Goal: Task Accomplishment & Management: Use online tool/utility

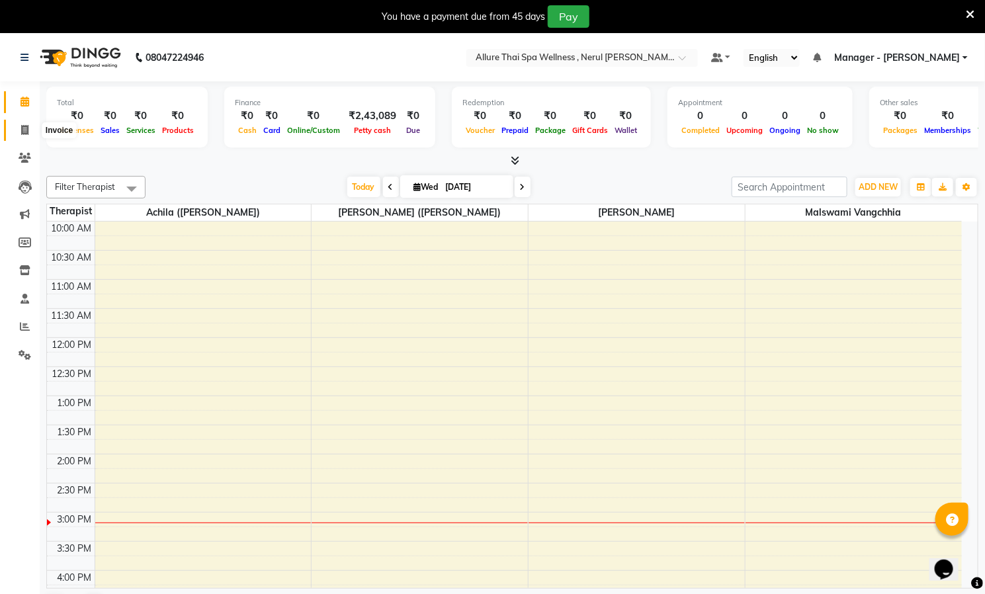
click at [24, 128] on icon at bounding box center [24, 130] width 7 height 10
select select "service"
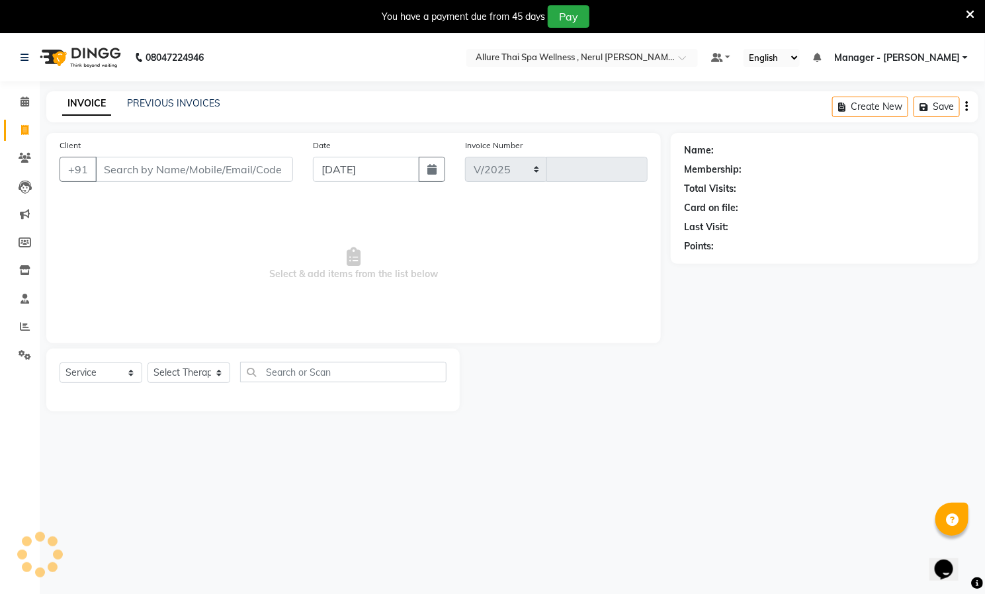
select select "8529"
type input "0621"
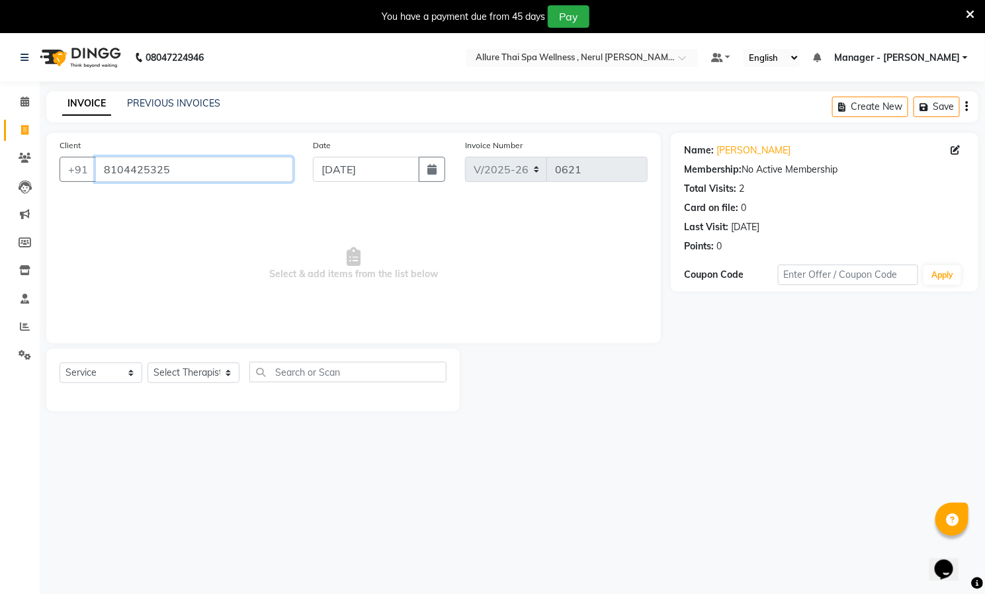
click at [227, 167] on input "8104425325" at bounding box center [194, 169] width 198 height 25
click at [227, 165] on input "8104425325" at bounding box center [194, 169] width 198 height 25
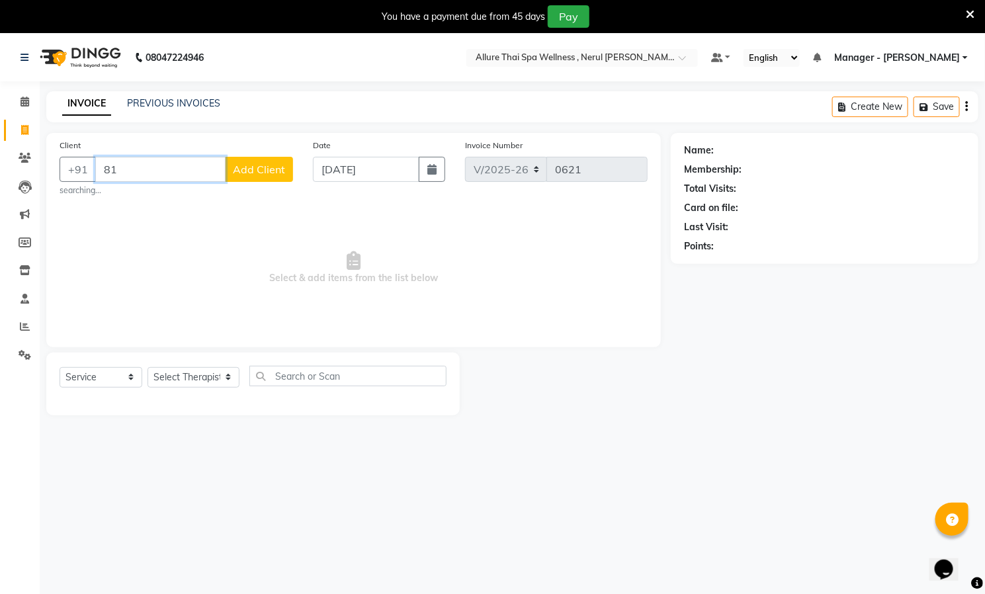
type input "8"
click at [210, 171] on input "Client" at bounding box center [194, 169] width 198 height 25
paste input "8104425325"
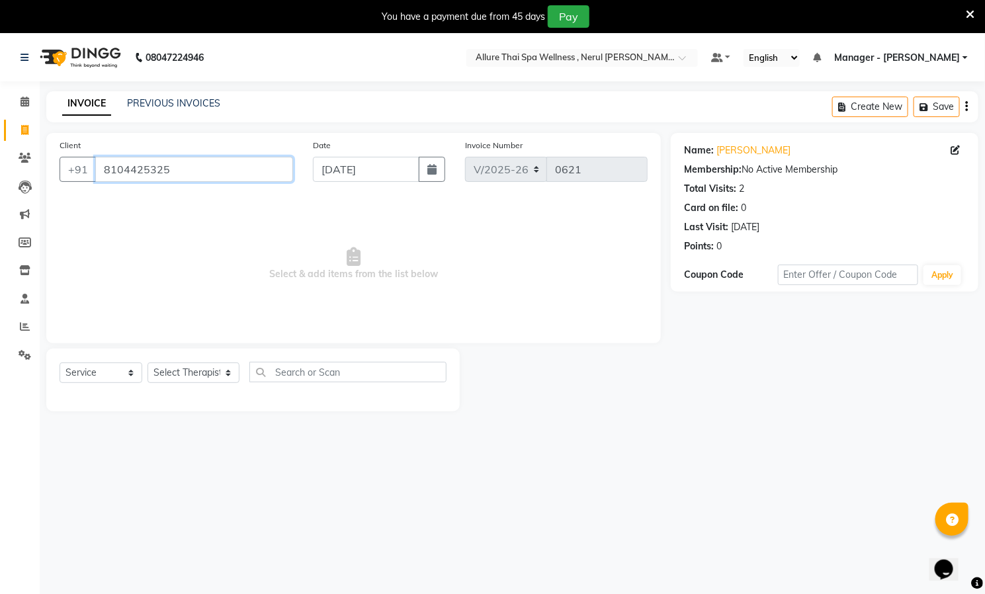
click at [212, 169] on input "8104425325" at bounding box center [194, 169] width 198 height 25
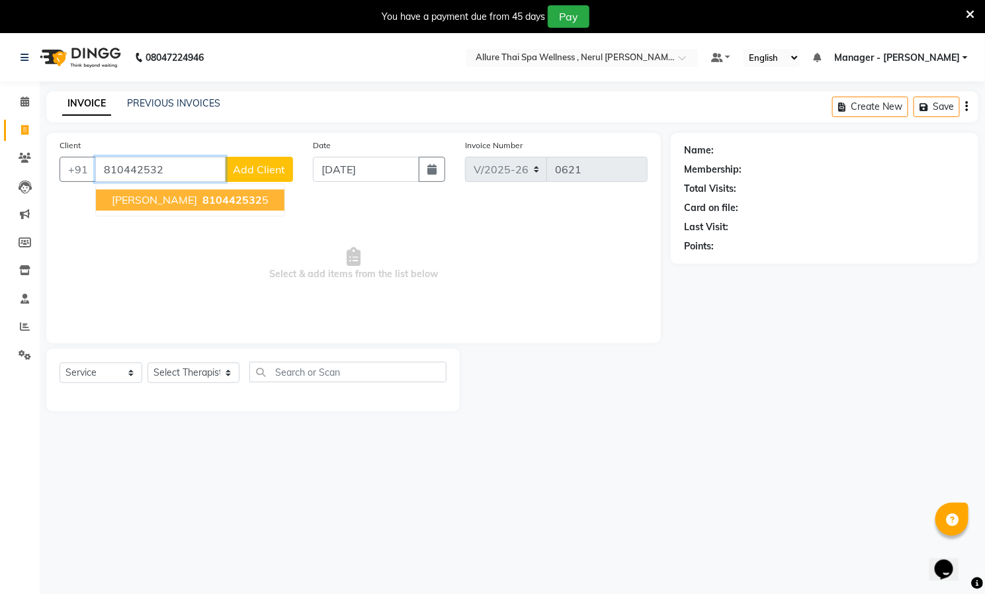
click at [202, 197] on span "810442532" at bounding box center [232, 200] width 60 height 13
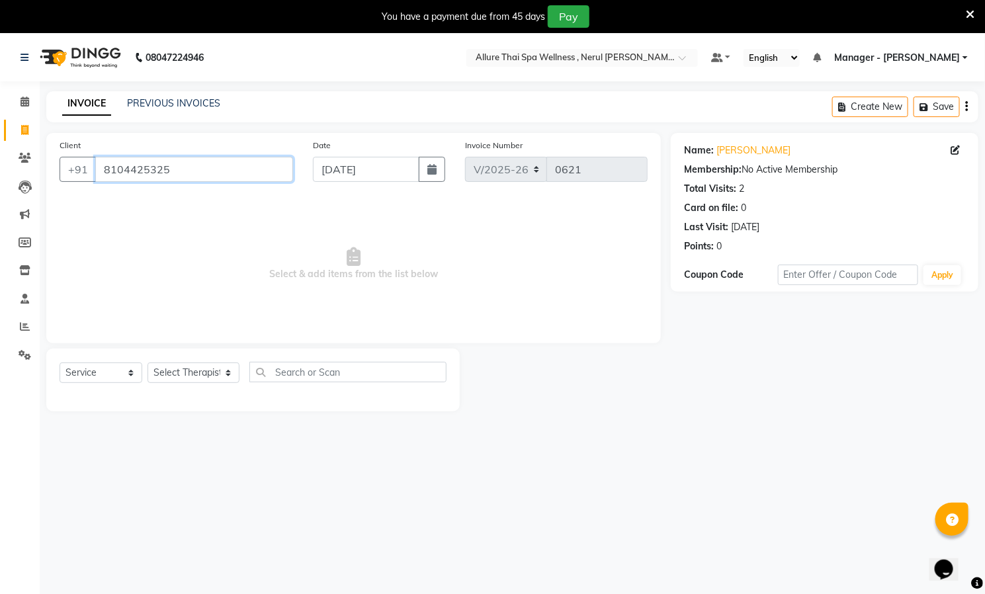
click at [226, 175] on input "8104425325" at bounding box center [194, 169] width 198 height 25
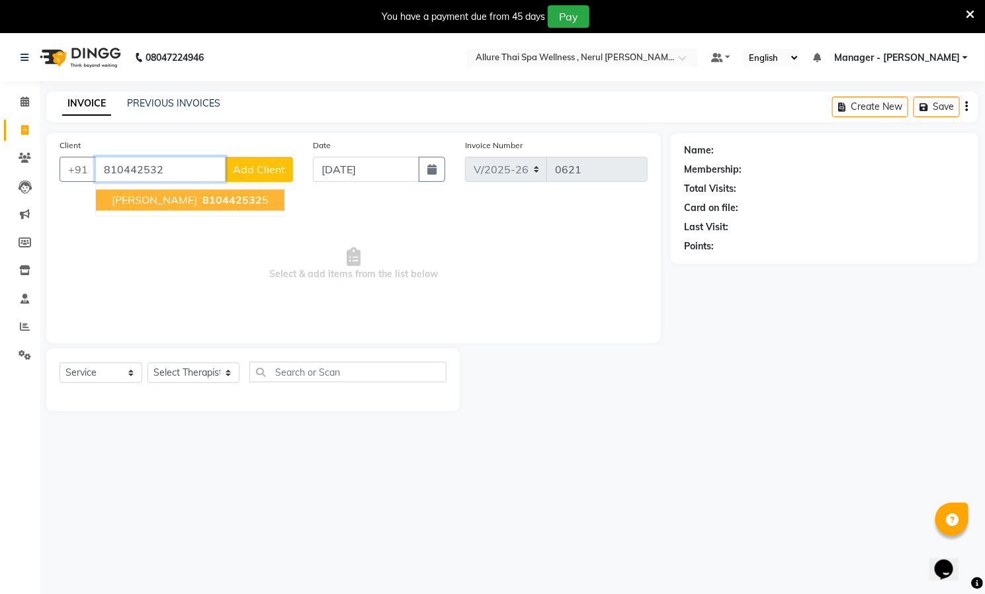
type input "810442532"
click at [267, 169] on span "Add Client" at bounding box center [259, 169] width 52 height 13
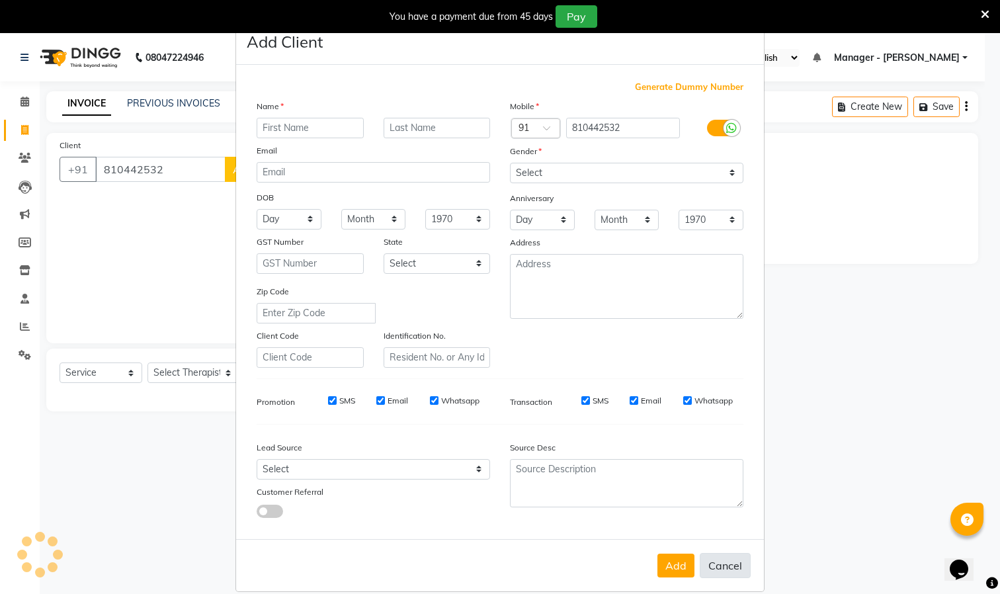
click at [717, 564] on button "Cancel" at bounding box center [725, 565] width 51 height 25
select select
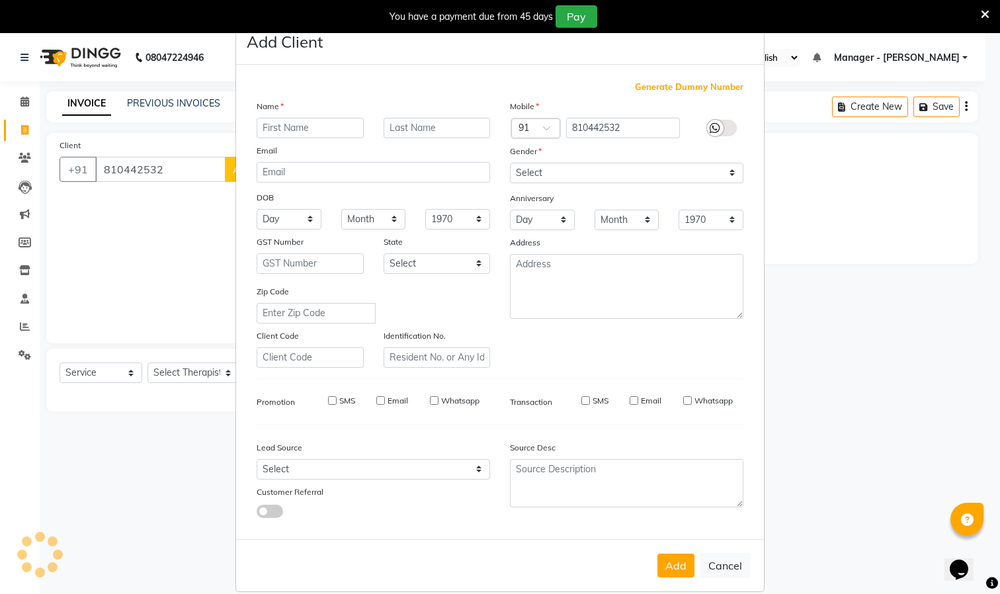
select select
checkbox input "false"
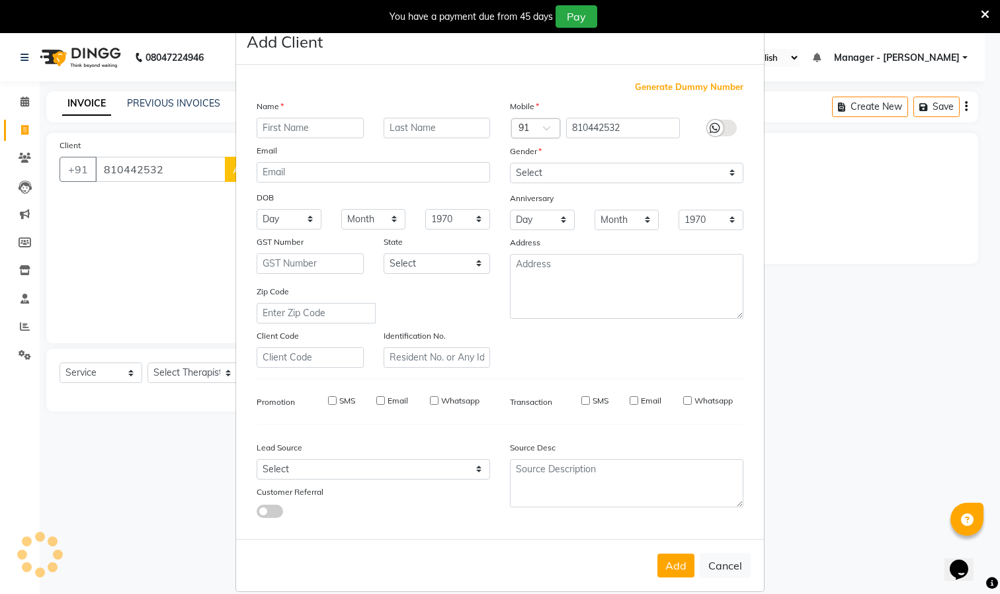
checkbox input "false"
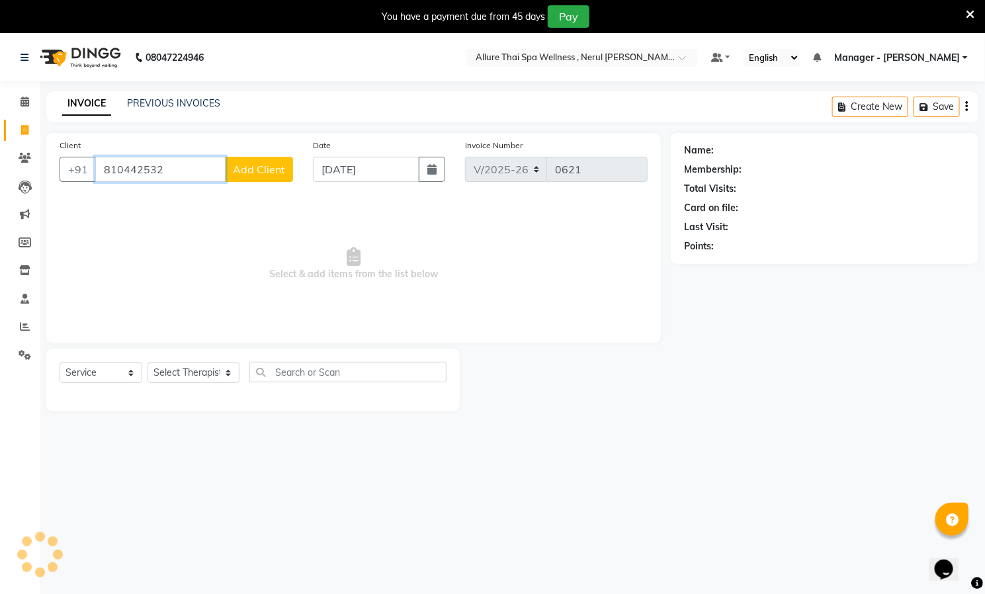
click at [197, 169] on input "810442532" at bounding box center [160, 169] width 130 height 25
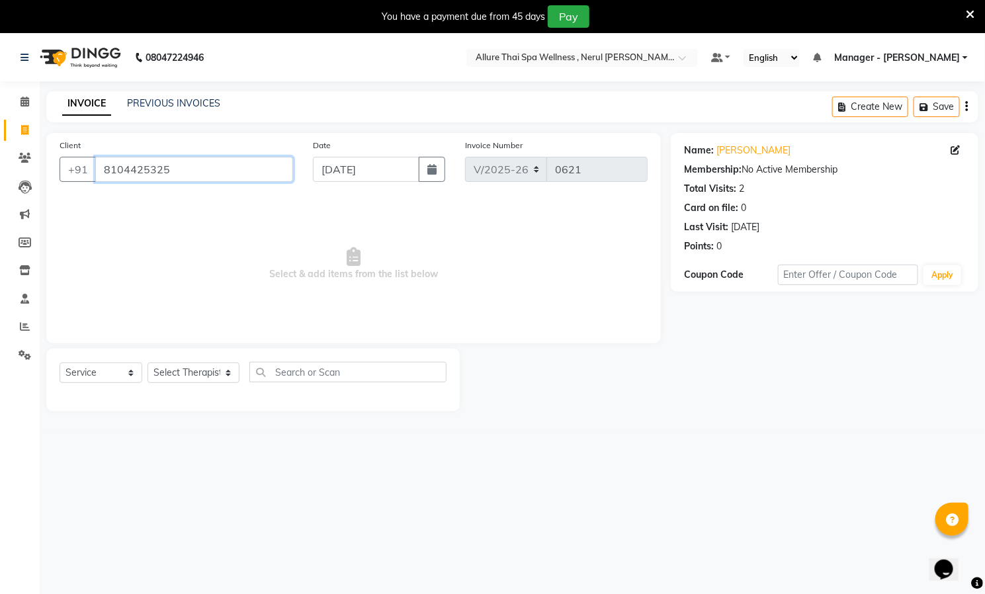
click at [202, 169] on input "8104425325" at bounding box center [194, 169] width 198 height 25
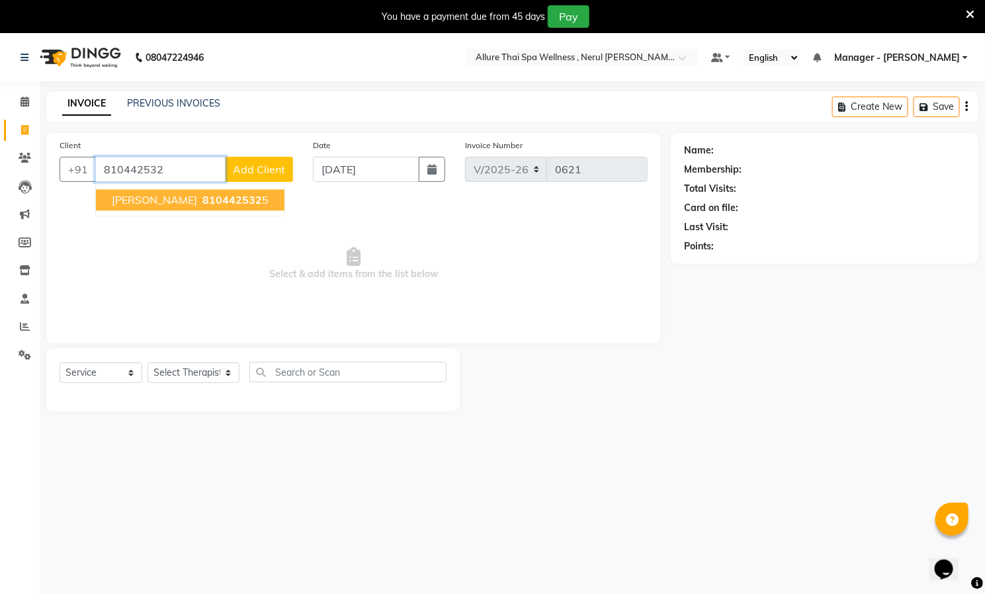
click at [202, 197] on span "810442532" at bounding box center [232, 200] width 60 height 13
type input "8104425325"
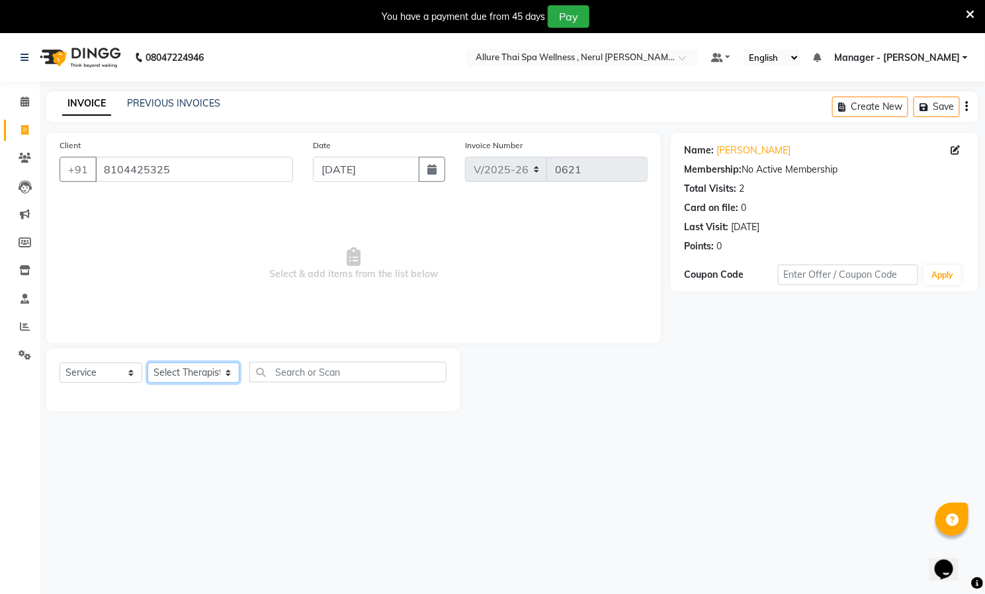
click at [200, 377] on select "Select Therapist [PERSON_NAME] ([PERSON_NAME]) [PERSON_NAME][DEMOGRAPHIC_DATA] …" at bounding box center [194, 373] width 92 height 21
select select "85288"
click at [148, 363] on select "Select Therapist [PERSON_NAME] ([PERSON_NAME]) [PERSON_NAME][DEMOGRAPHIC_DATA] …" at bounding box center [194, 373] width 92 height 21
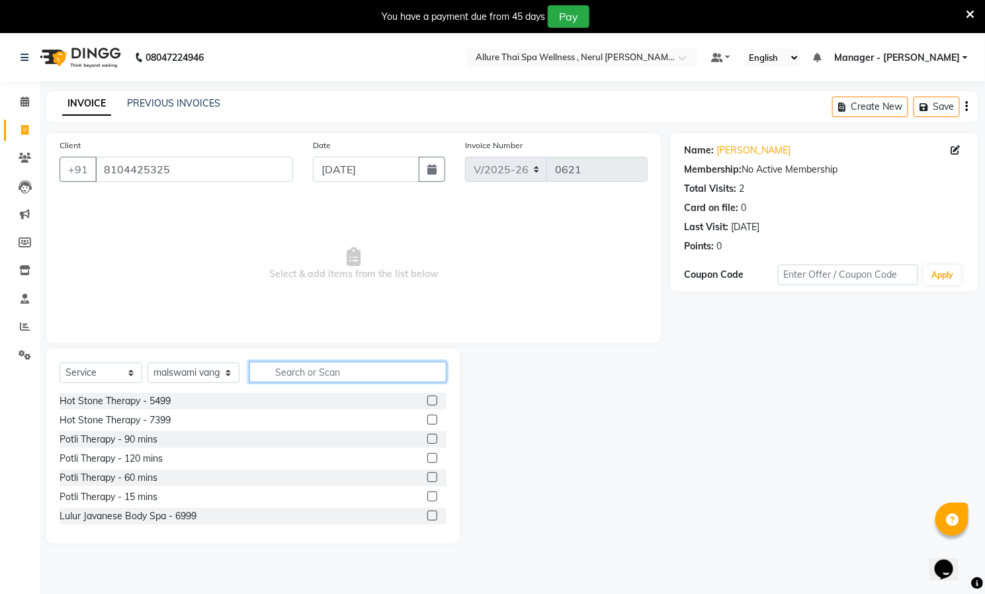
click at [296, 369] on input "text" at bounding box center [347, 372] width 197 height 21
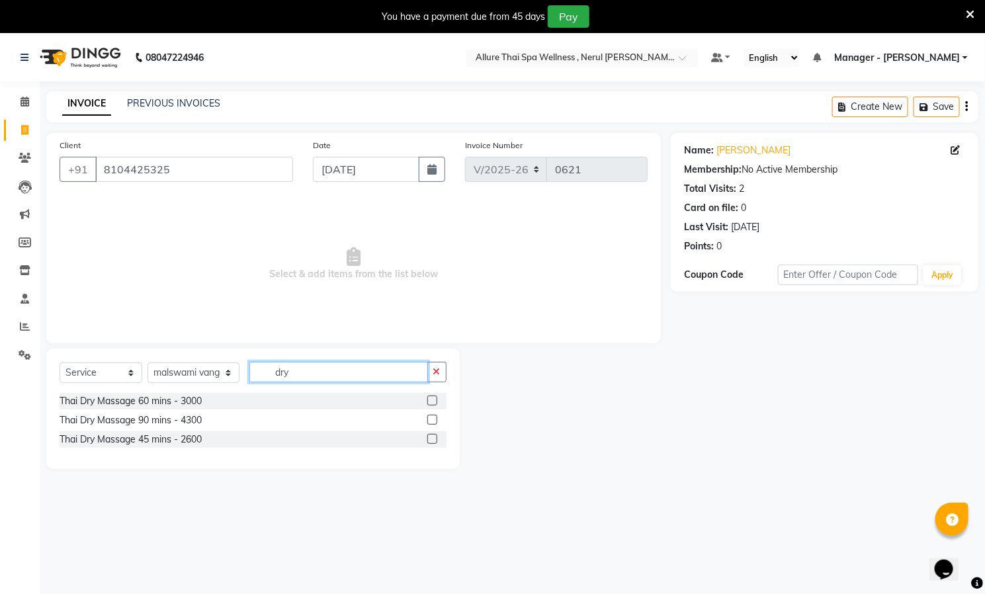
type input "dry"
click at [429, 441] on label at bounding box center [432, 439] width 10 height 10
click at [429, 441] on input "checkbox" at bounding box center [431, 439] width 9 height 9
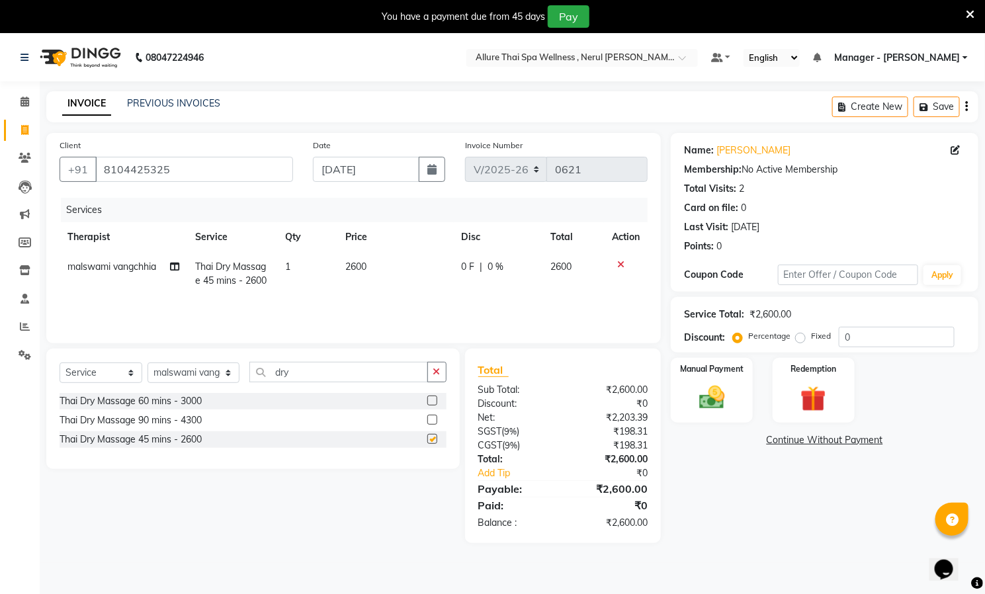
checkbox input "false"
click at [811, 335] on label "Fixed" at bounding box center [821, 336] width 20 height 12
click at [804, 335] on input "Fixed" at bounding box center [803, 335] width 9 height 9
radio input "true"
click at [880, 337] on input "0" at bounding box center [897, 337] width 116 height 21
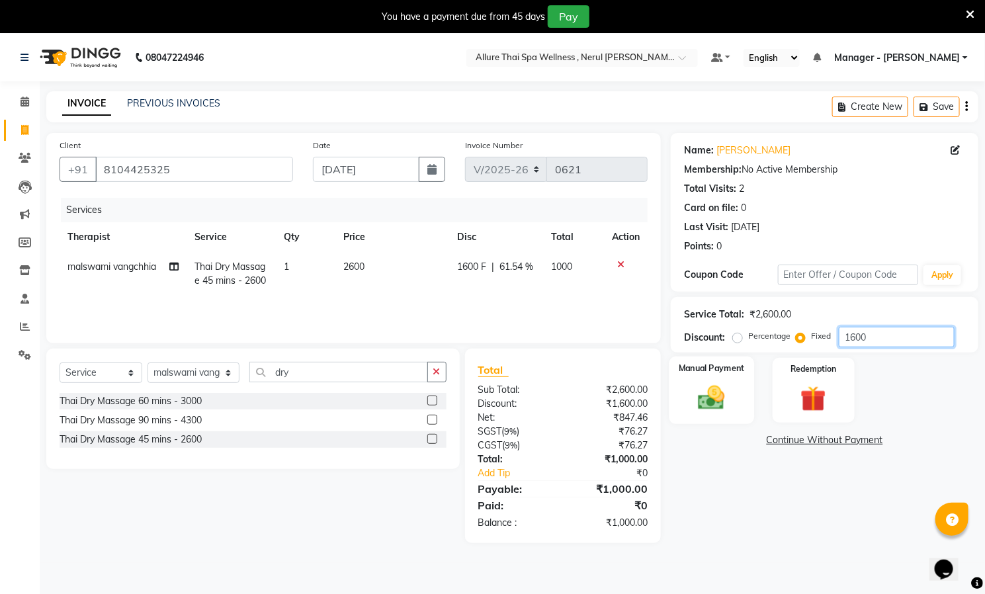
type input "1600"
click at [709, 397] on img at bounding box center [712, 398] width 43 height 30
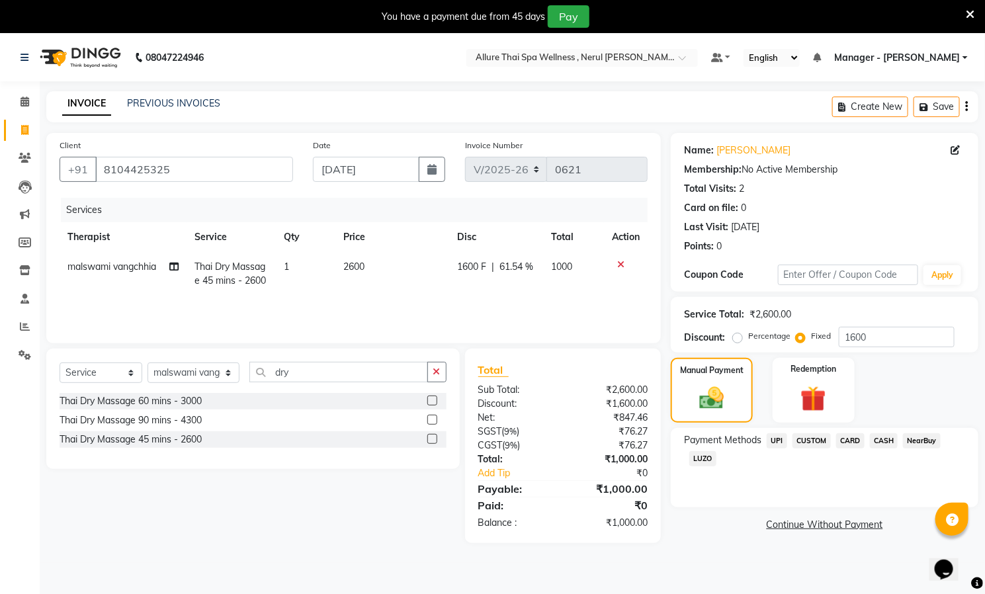
click at [776, 437] on span "UPI" at bounding box center [777, 440] width 21 height 15
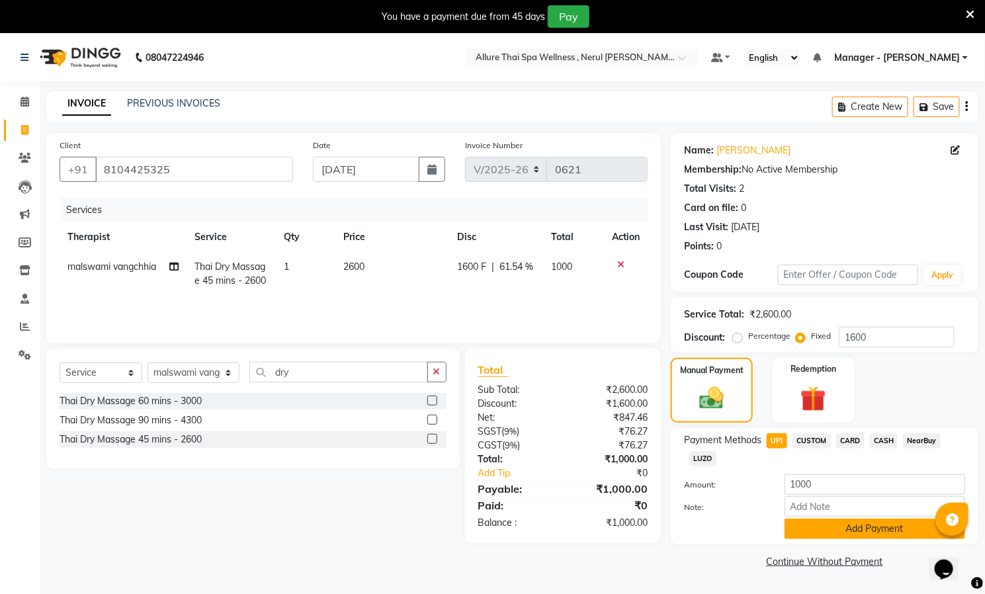
click at [864, 531] on button "Add Payment" at bounding box center [875, 529] width 181 height 21
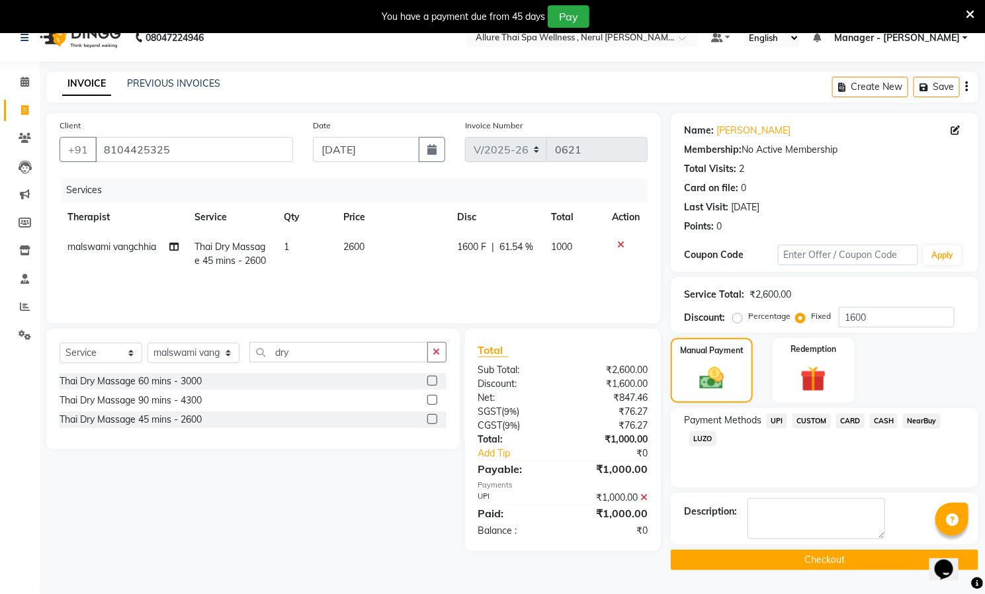
scroll to position [34, 0]
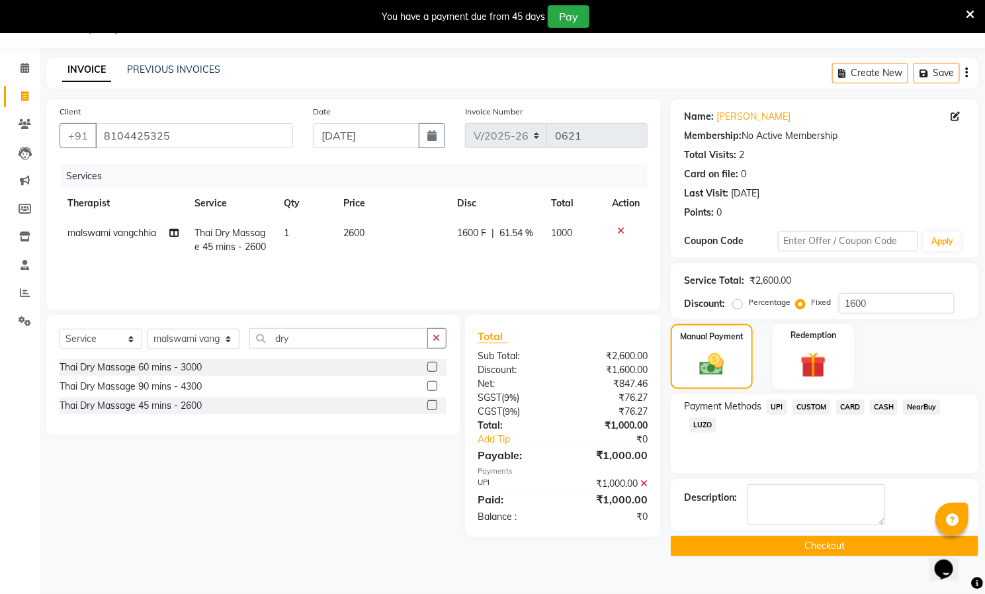
click at [822, 547] on button "Checkout" at bounding box center [825, 546] width 308 height 21
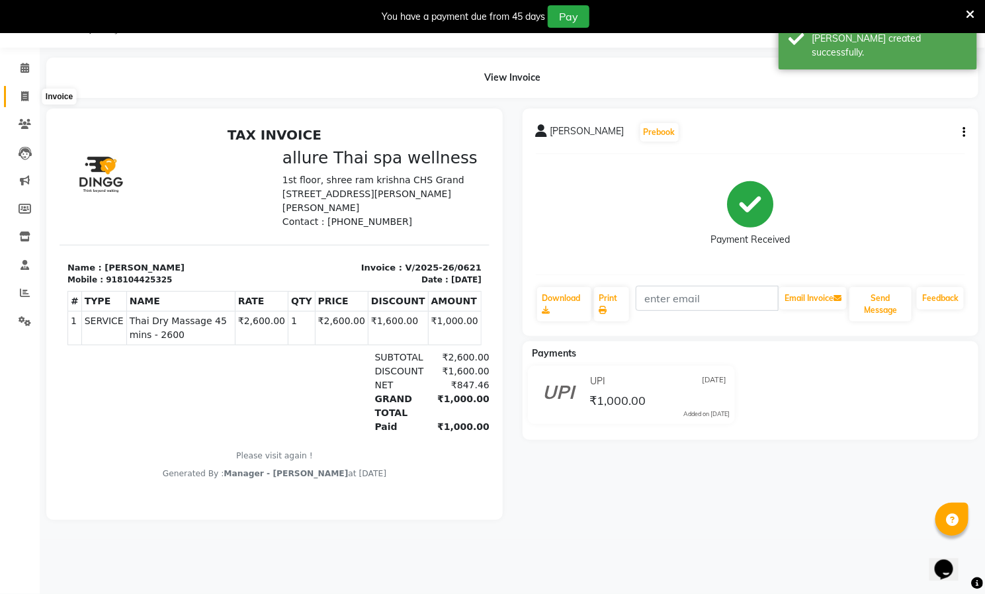
click at [20, 89] on span at bounding box center [24, 96] width 23 height 15
select select "service"
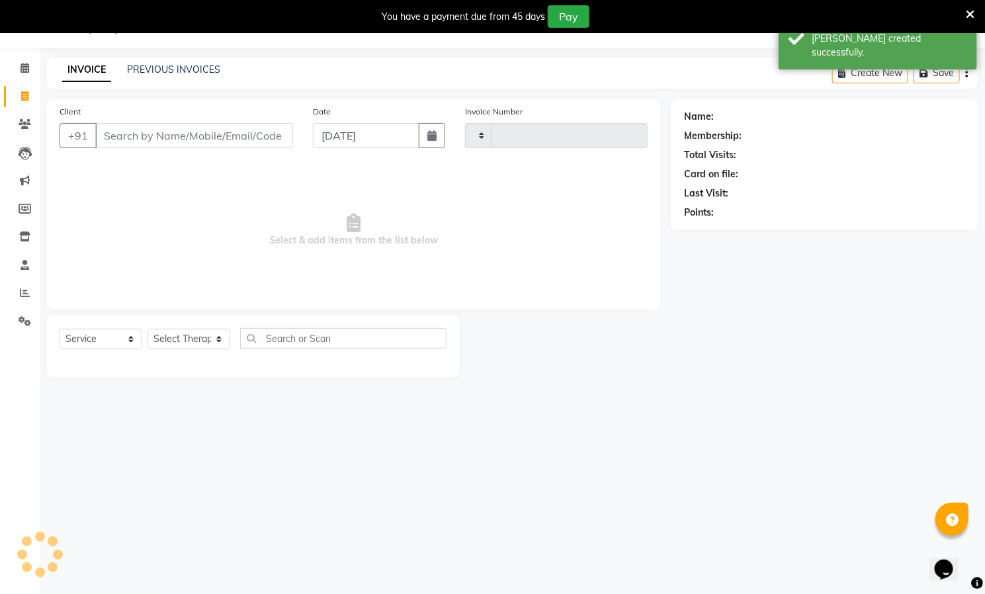
type input "0622"
select select "8529"
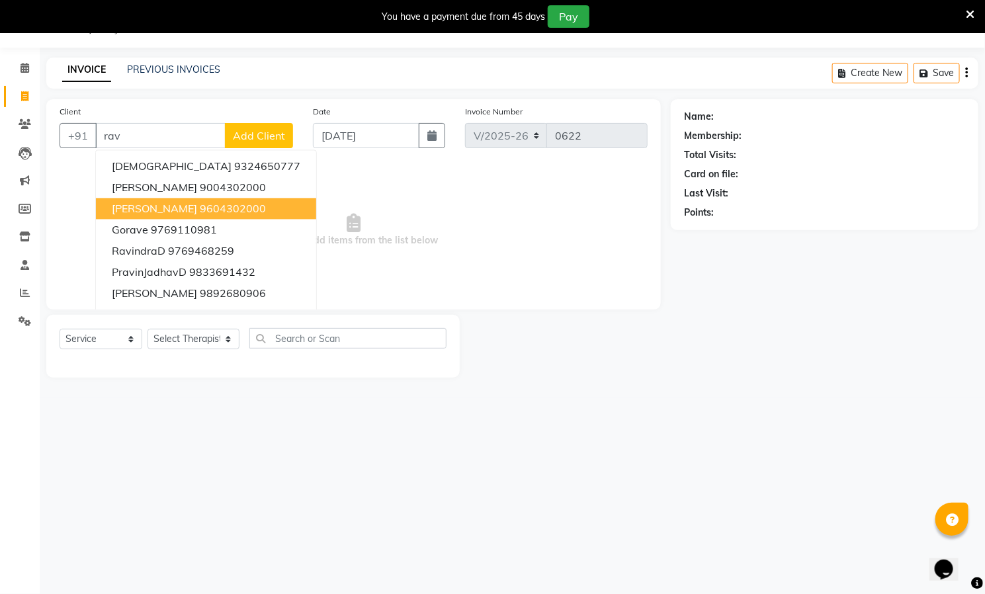
click at [200, 205] on ngb-highlight "9604302000" at bounding box center [233, 208] width 66 height 13
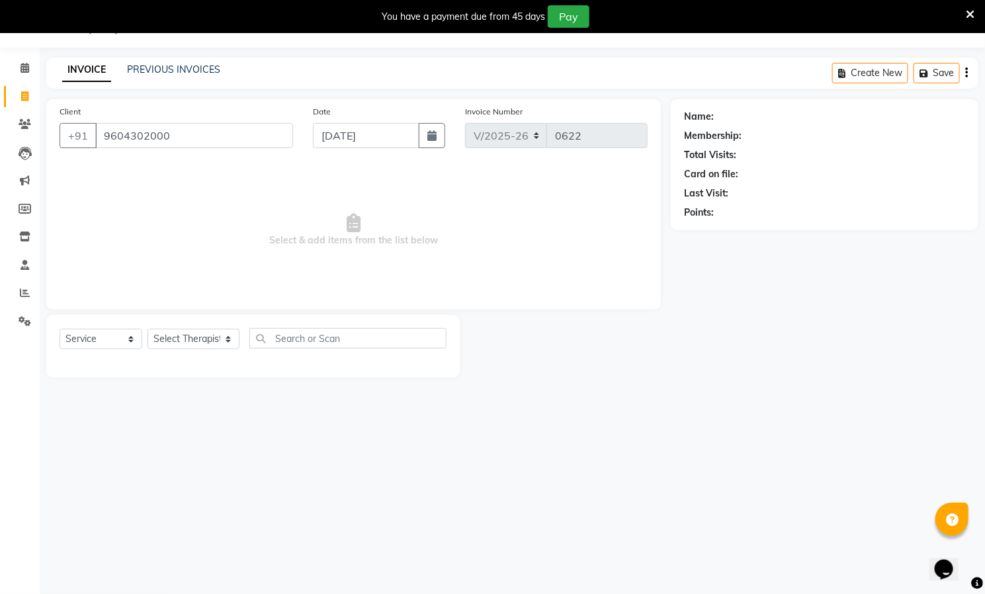
type input "9604302000"
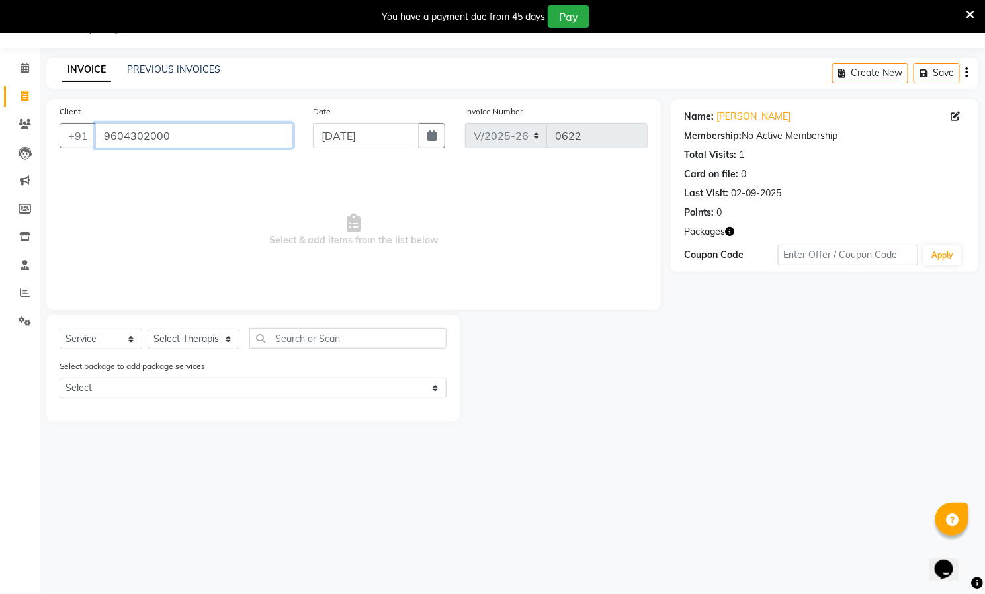
click at [223, 134] on input "9604302000" at bounding box center [194, 135] width 198 height 25
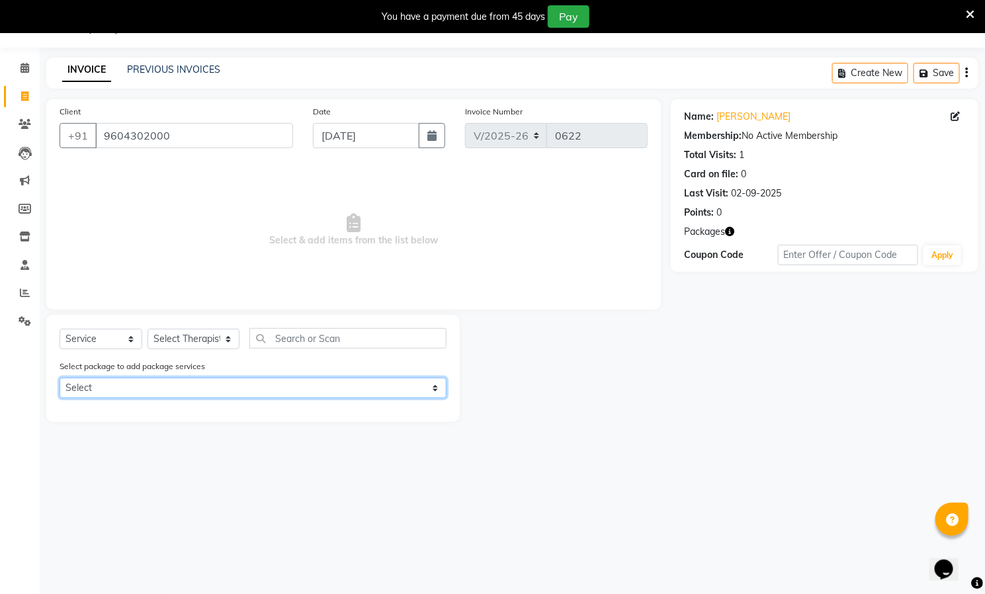
click at [209, 385] on select "Select 10000 10hr" at bounding box center [253, 388] width 387 height 21
select select "1: Object"
click at [60, 378] on select "Select 10000 10hr" at bounding box center [253, 388] width 387 height 21
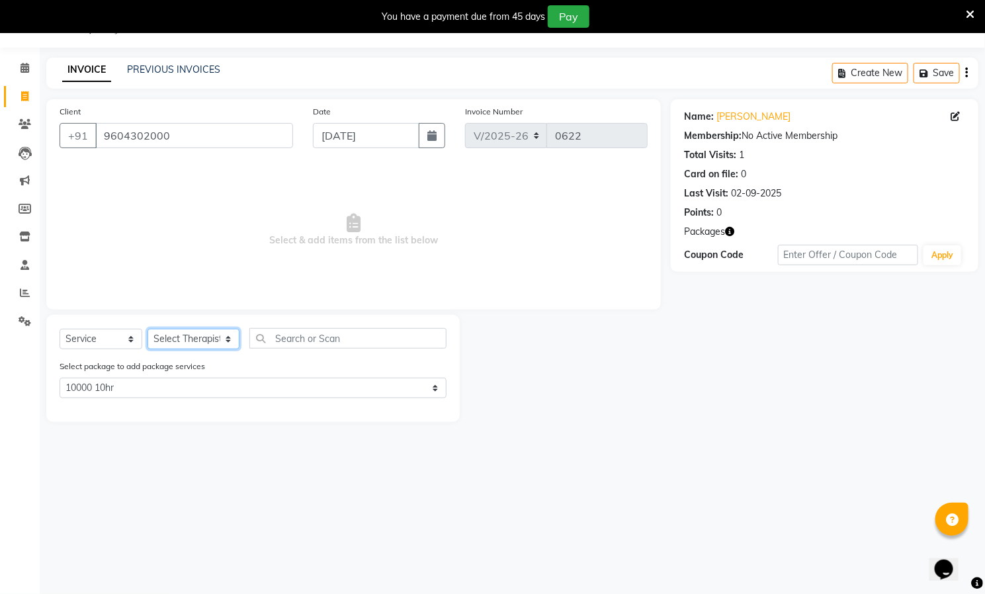
click at [197, 335] on select "Select Therapist [PERSON_NAME] ([PERSON_NAME]) [PERSON_NAME][DEMOGRAPHIC_DATA] …" at bounding box center [194, 339] width 92 height 21
select select "85286"
click at [148, 330] on select "Select Therapist [PERSON_NAME] ([PERSON_NAME]) [PERSON_NAME][DEMOGRAPHIC_DATA] …" at bounding box center [194, 339] width 92 height 21
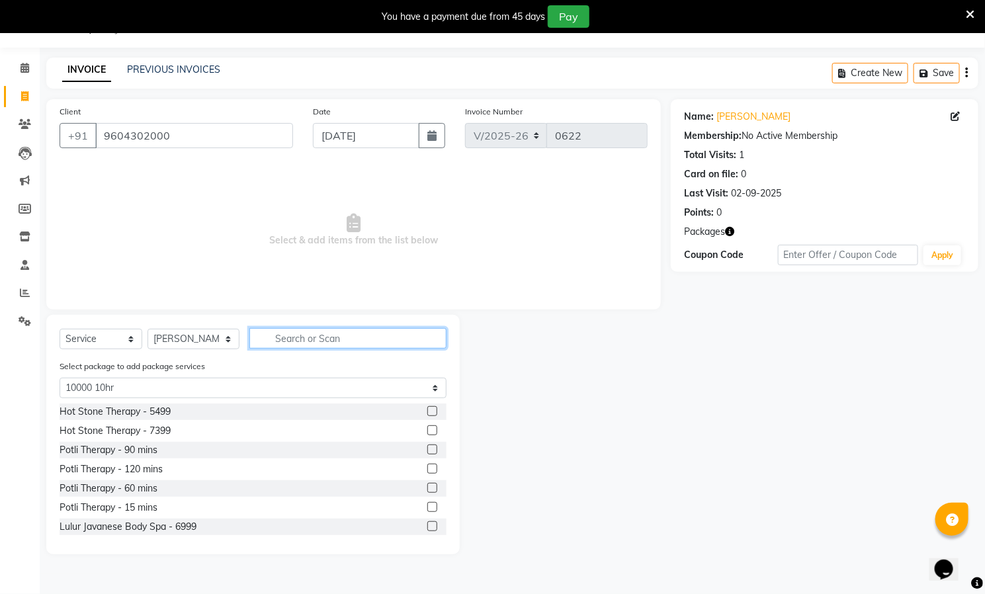
click at [306, 339] on input "text" at bounding box center [347, 338] width 197 height 21
type input "d"
select select "0: undefined"
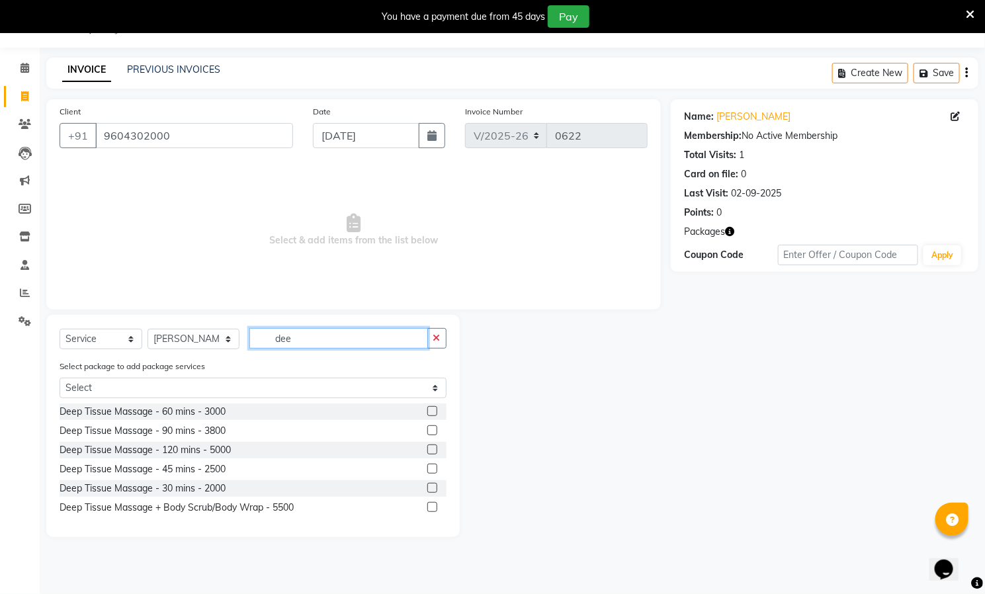
type input "dee"
click at [433, 410] on label at bounding box center [432, 411] width 10 height 10
click at [433, 410] on input "checkbox" at bounding box center [431, 412] width 9 height 9
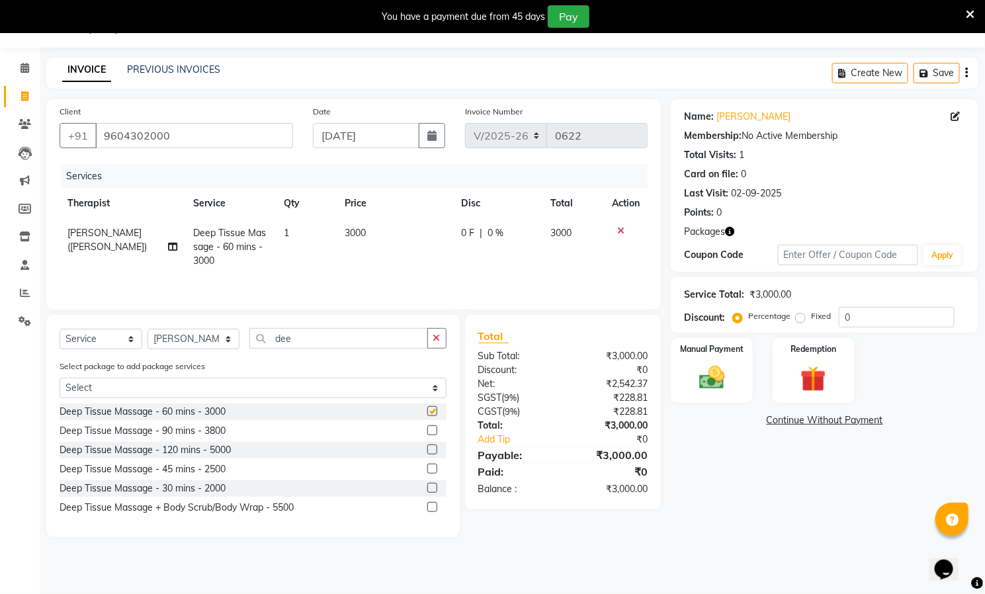
checkbox input "false"
click at [820, 362] on div "Redemption" at bounding box center [813, 370] width 85 height 67
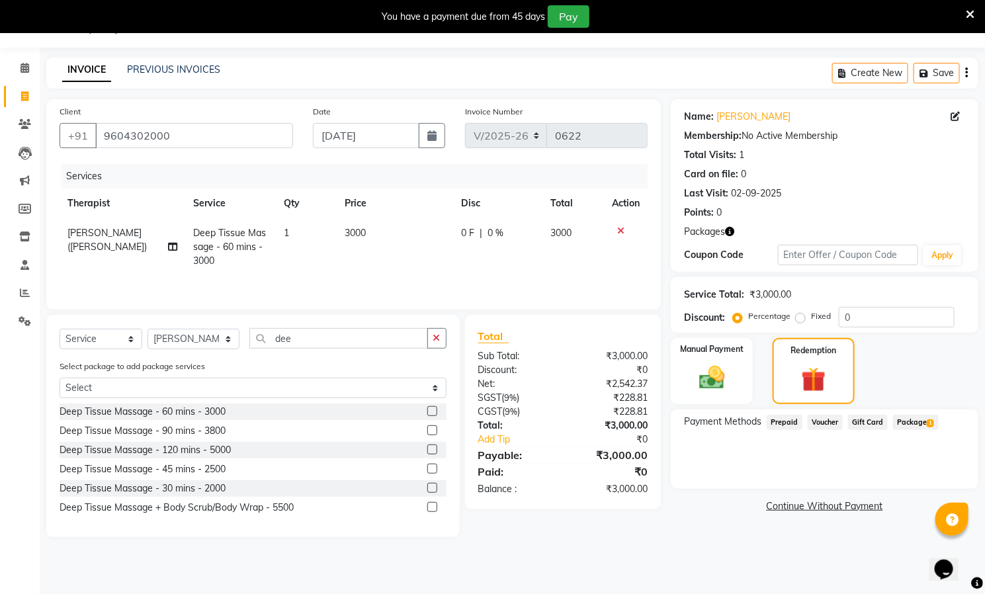
click at [907, 421] on span "Package 1" at bounding box center [916, 422] width 46 height 15
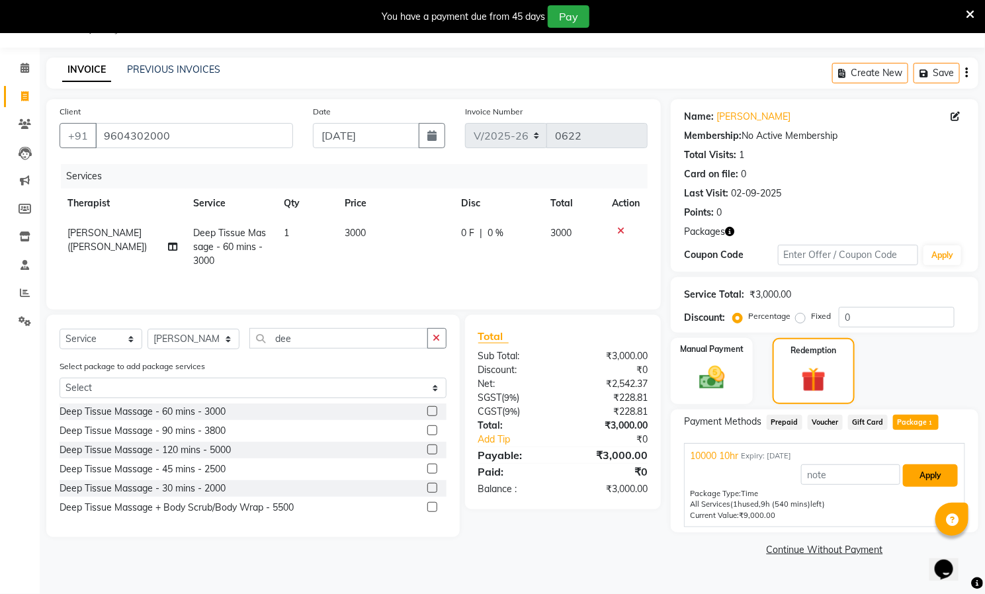
click at [931, 476] on button "Apply" at bounding box center [930, 475] width 55 height 22
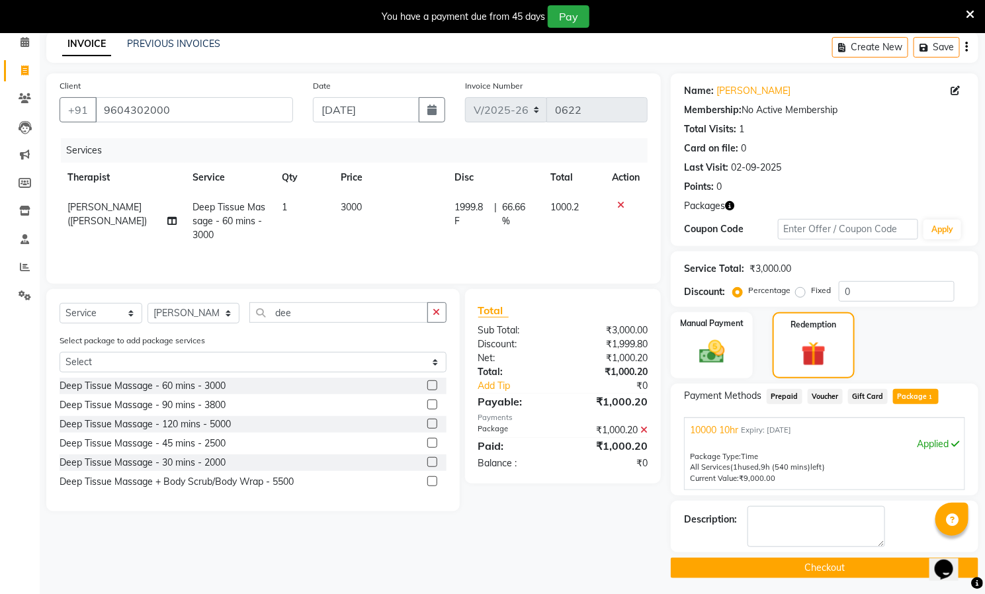
scroll to position [66, 0]
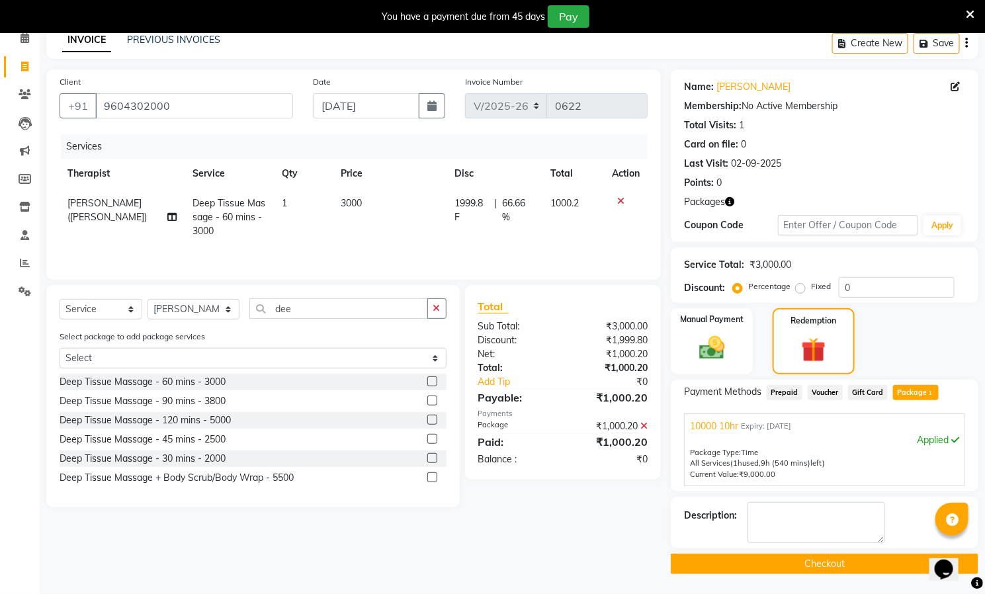
click at [826, 558] on button "Checkout" at bounding box center [825, 564] width 308 height 21
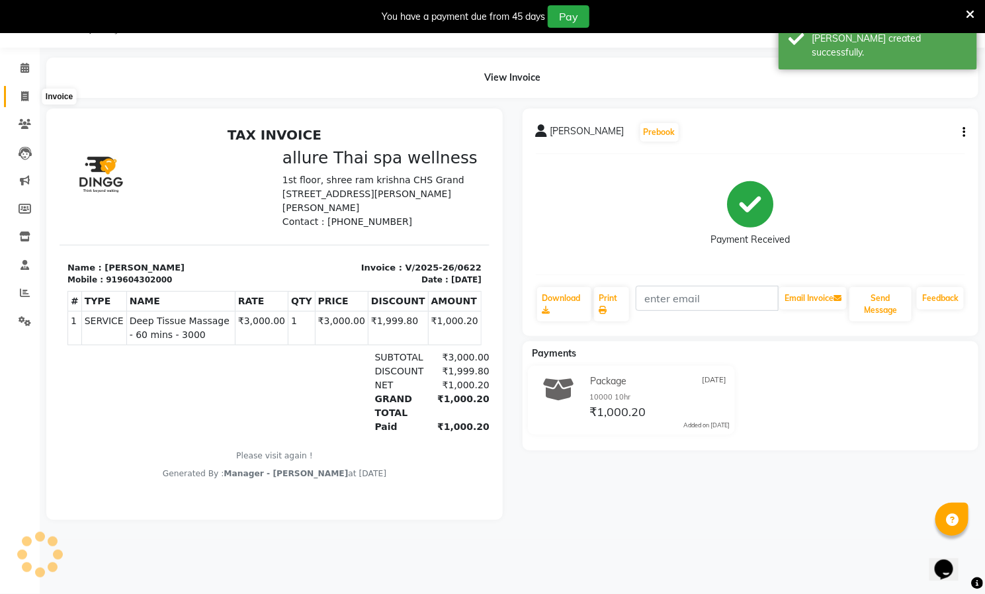
click at [21, 91] on icon at bounding box center [24, 96] width 7 height 10
select select "8529"
select select "service"
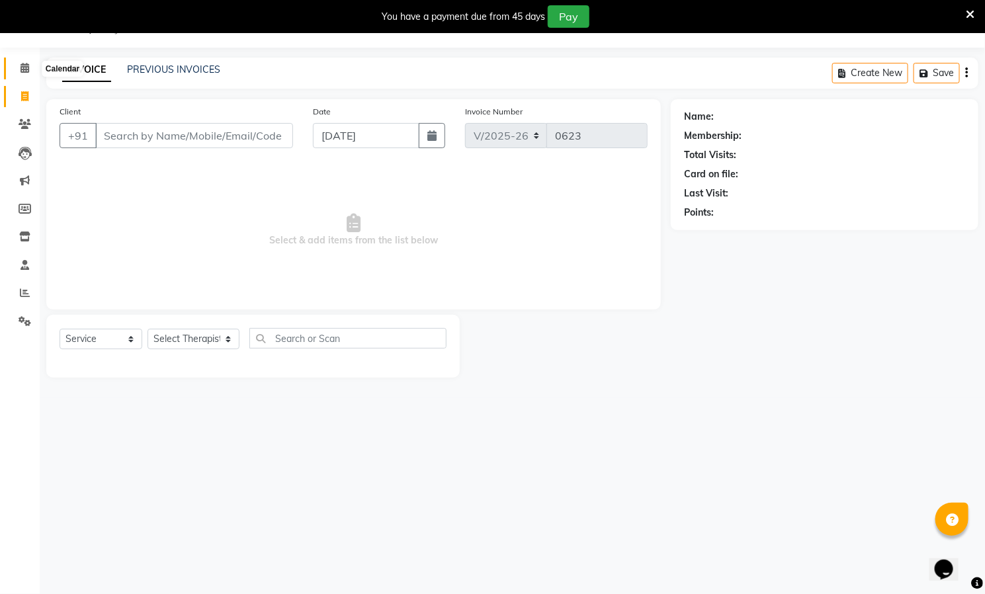
click at [21, 63] on icon at bounding box center [25, 68] width 9 height 10
